Goal: Task Accomplishment & Management: Use online tool/utility

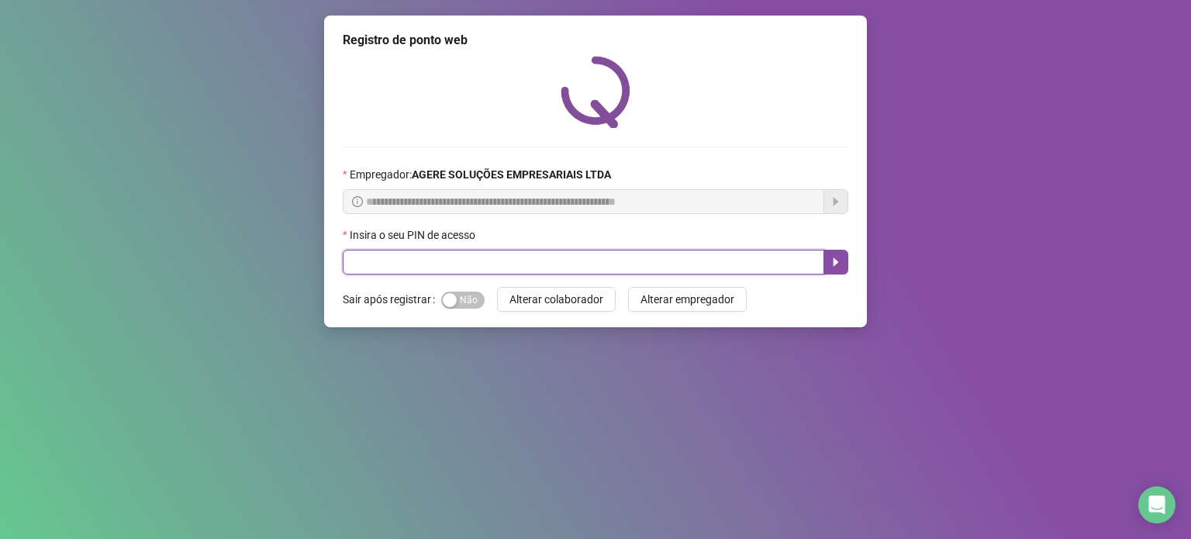
click at [416, 259] on input "text" at bounding box center [584, 262] width 482 height 25
type input "*****"
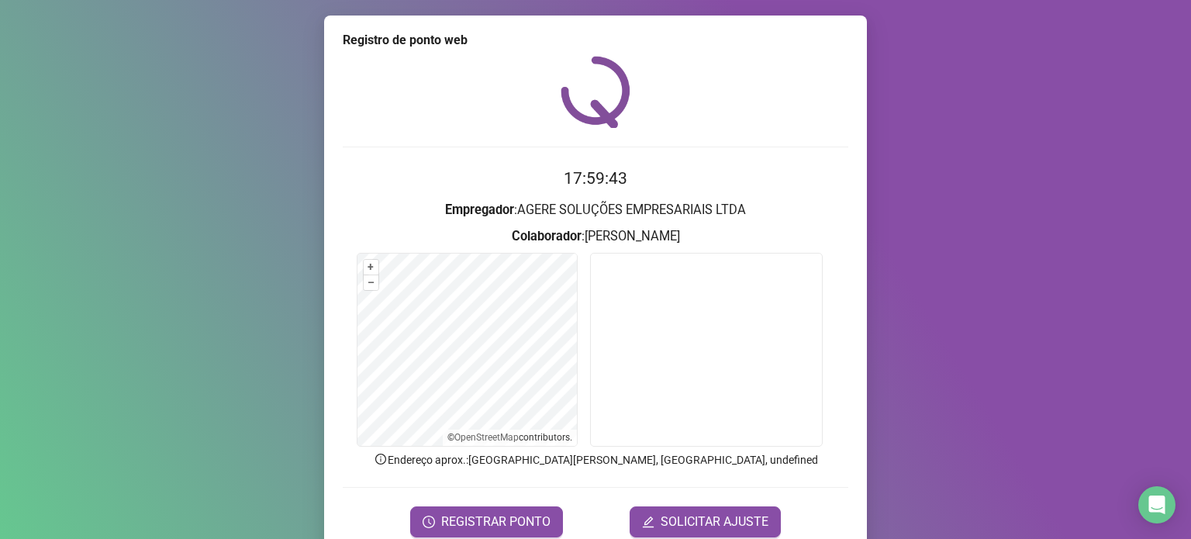
scroll to position [65, 0]
